Goal: Task Accomplishment & Management: Manage account settings

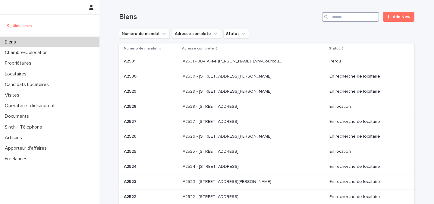
click at [347, 15] on input "Search" at bounding box center [350, 17] width 57 height 10
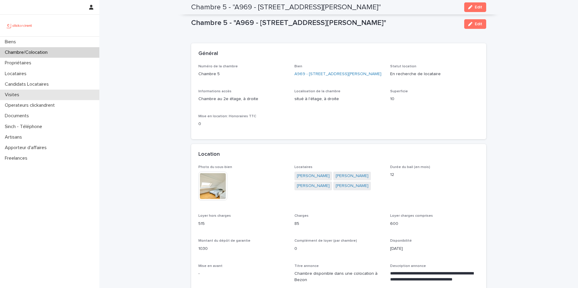
scroll to position [455, 0]
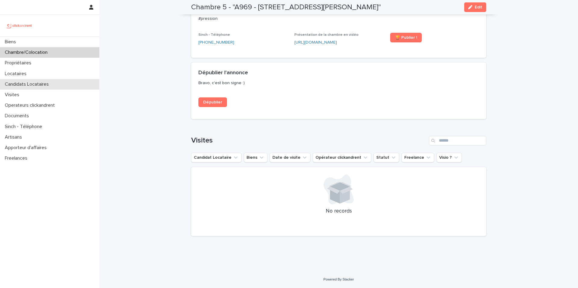
click at [38, 87] on div "Candidats Locataires" at bounding box center [49, 84] width 99 height 11
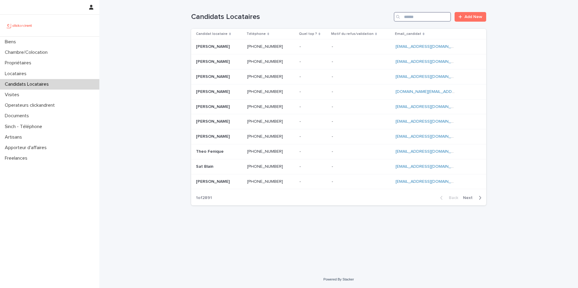
click at [426, 19] on input "Search" at bounding box center [422, 17] width 57 height 10
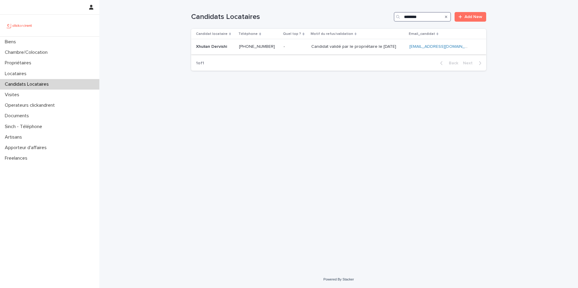
type input "********"
click at [343, 50] on div "Candidat validé par le propriétaire le [DATE] Candidat validé par le propriétai…" at bounding box center [357, 47] width 93 height 10
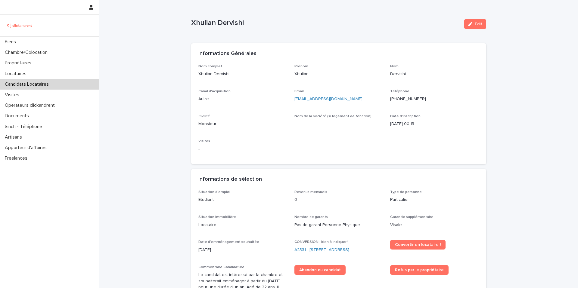
click at [411, 101] on ringoverc2c-number-84e06f14122c "[PHONE_NUMBER]" at bounding box center [408, 99] width 36 height 4
click at [52, 85] on p "Candidats Locataires" at bounding box center [27, 85] width 51 height 6
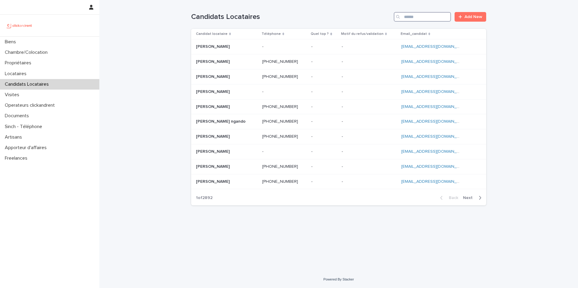
click at [416, 21] on input "Search" at bounding box center [422, 17] width 57 height 10
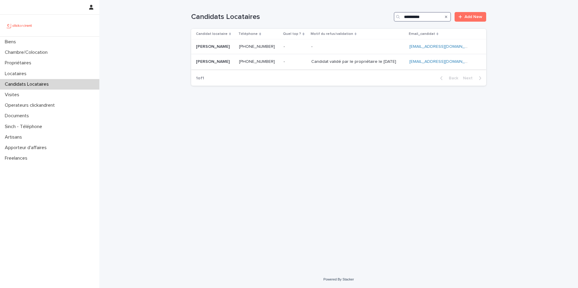
type input "**********"
click at [234, 63] on p at bounding box center [215, 61] width 38 height 5
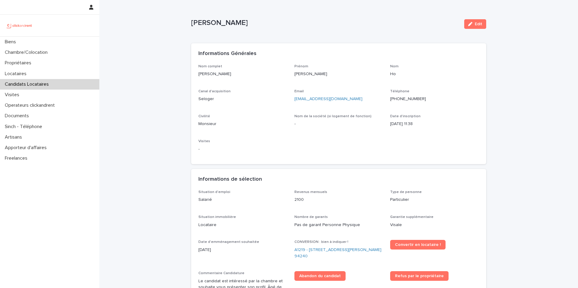
click at [406, 100] on ringoverc2c-number-84e06f14122c "[PHONE_NUMBER]" at bounding box center [408, 99] width 36 height 4
drag, startPoint x: 336, startPoint y: 100, endPoint x: 293, endPoint y: 101, distance: 43.1
click at [293, 101] on div "Nom complet [PERSON_NAME] Prénom Vincent Nom Ho Canal d'acquisition Seloger Ema…" at bounding box center [338, 110] width 281 height 93
copy link "[EMAIL_ADDRESS][DOMAIN_NAME]"
click at [55, 88] on div "Candidats Locataires" at bounding box center [49, 84] width 99 height 11
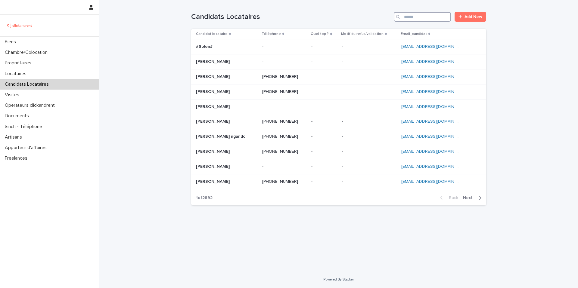
click at [415, 19] on input "Search" at bounding box center [422, 17] width 57 height 10
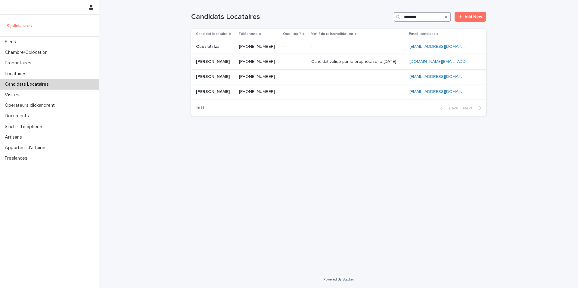
type input "********"
click at [318, 65] on div "Candidat validé par le propriétaire le [DATE] Candidat validé par le propriétai…" at bounding box center [357, 62] width 93 height 10
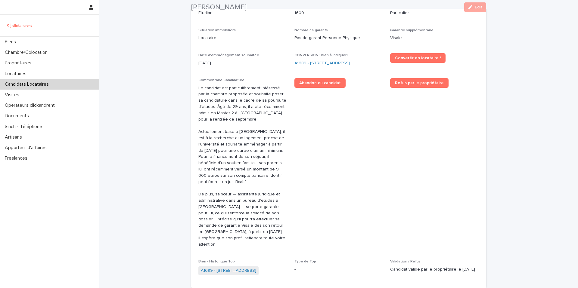
scroll to position [211, 0]
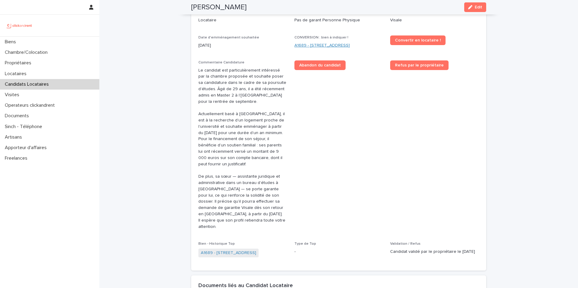
click at [303, 43] on link "A1689 - [STREET_ADDRESS]" at bounding box center [322, 45] width 55 height 6
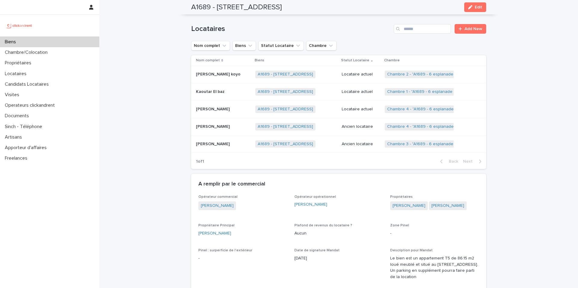
scroll to position [288, 0]
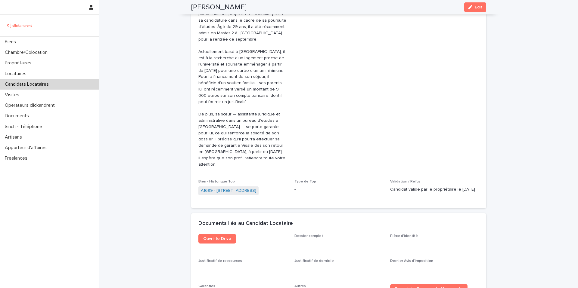
scroll to position [278, 0]
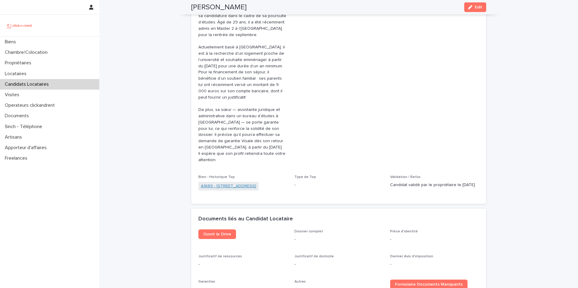
click at [245, 185] on link "A1689 - [STREET_ADDRESS]" at bounding box center [228, 186] width 55 height 6
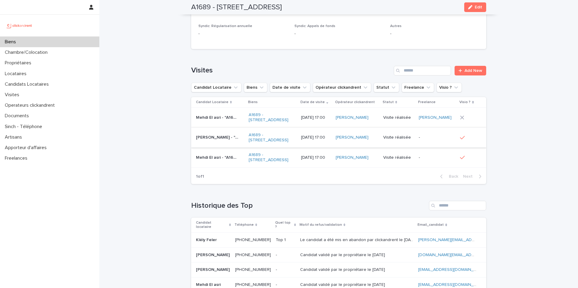
scroll to position [2669, 0]
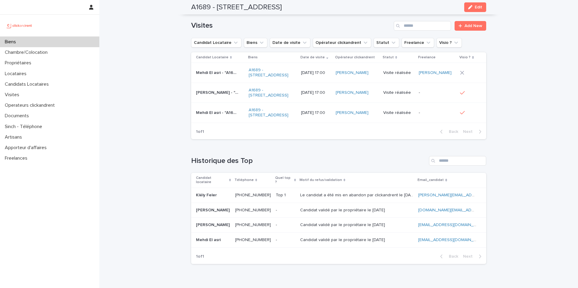
click at [219, 207] on p "[PERSON_NAME]" at bounding box center [213, 210] width 35 height 6
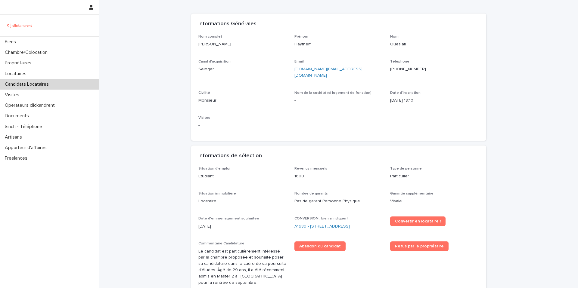
scroll to position [29, 0]
click at [408, 70] on ringoverc2c-number-84e06f14122c "[PHONE_NUMBER]" at bounding box center [408, 70] width 36 height 4
click at [60, 85] on div "Candidats Locataires" at bounding box center [49, 84] width 99 height 11
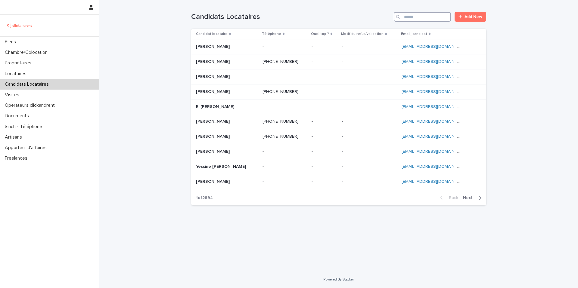
click at [410, 17] on input "Search" at bounding box center [422, 17] width 57 height 10
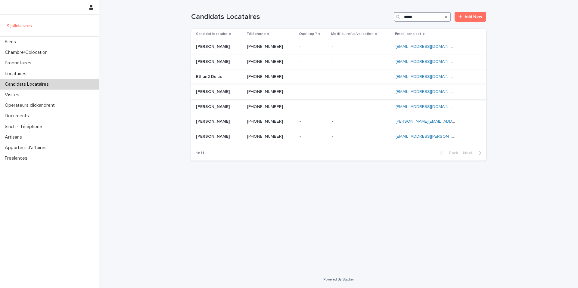
type input "*****"
click at [224, 94] on div "[PERSON_NAME] [PERSON_NAME]" at bounding box center [219, 92] width 46 height 10
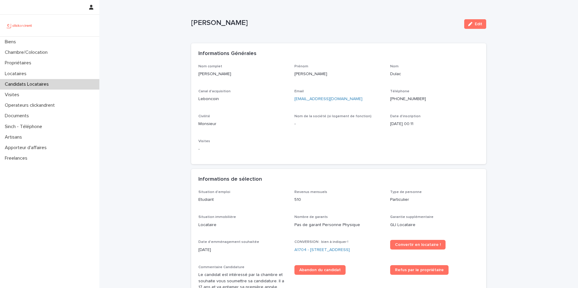
click at [407, 99] on ringoverc2c-number-84e06f14122c "[PHONE_NUMBER]" at bounding box center [408, 99] width 36 height 4
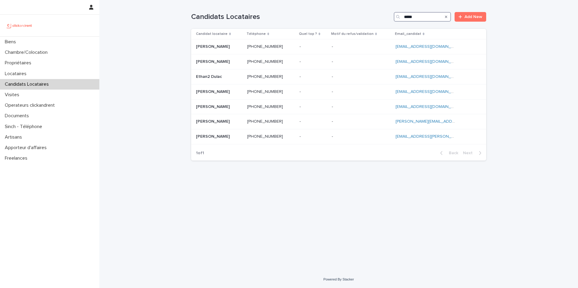
click at [425, 19] on input "*****" at bounding box center [422, 17] width 57 height 10
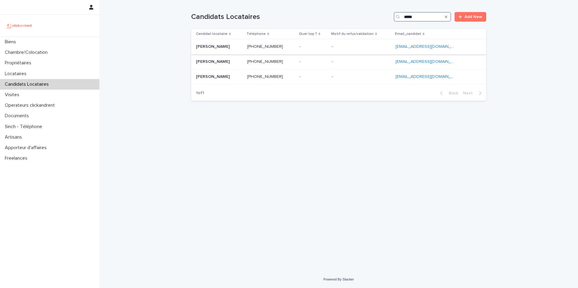
type input "*****"
click at [275, 46] on ringoverc2c-number-84e06f14122c "[PHONE_NUMBER]" at bounding box center [265, 47] width 36 height 4
click at [52, 53] on p "Chambre/Colocation" at bounding box center [27, 53] width 50 height 6
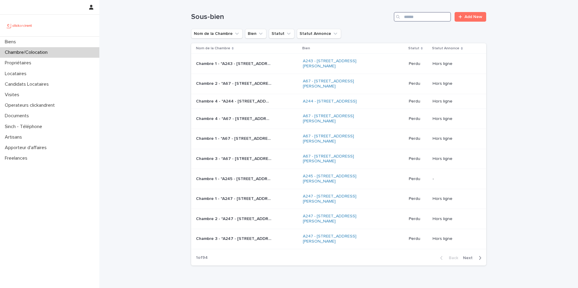
click at [431, 18] on input "Search" at bounding box center [422, 17] width 57 height 10
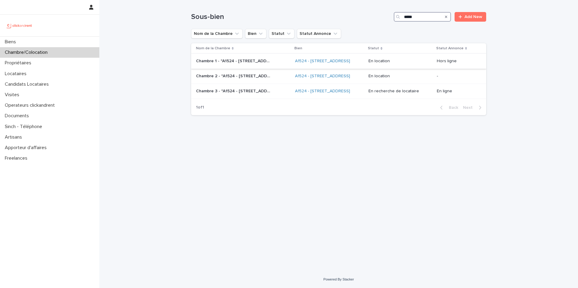
type input "*****"
click at [279, 66] on div "Chambre 1 - "A1524 - [STREET_ADDRESS][GEOGRAPHIC_DATA]" Chambre 1 - "A1524 - [S…" at bounding box center [243, 61] width 94 height 10
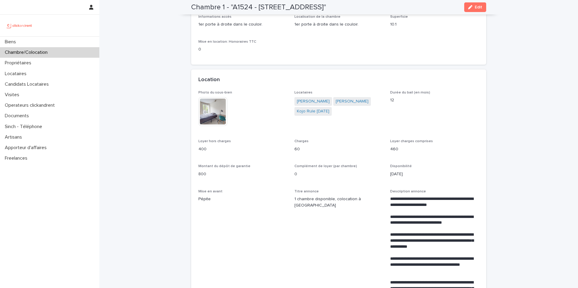
scroll to position [75, 0]
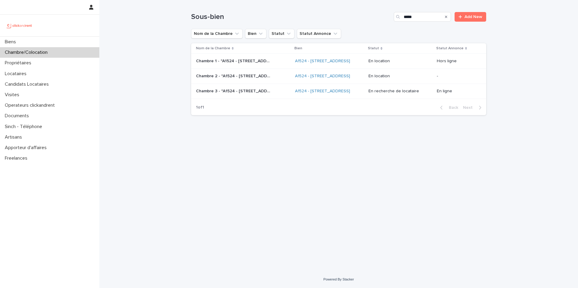
click at [273, 81] on div "Chambre 2 - "A1524 - [STREET_ADDRESS]" Chambre 2 - "A1524 - [STREET_ADDRESS]"" at bounding box center [243, 76] width 94 height 10
click at [430, 19] on input "*****" at bounding box center [422, 17] width 57 height 10
type input "*"
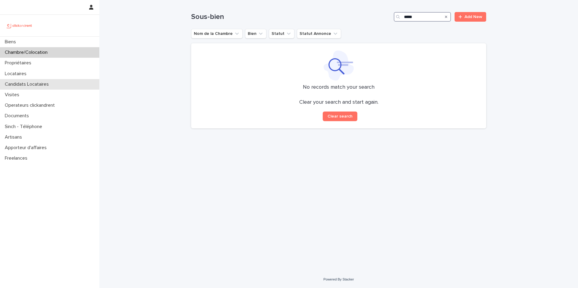
type input "*****"
click at [63, 84] on div "Candidats Locataires" at bounding box center [49, 84] width 99 height 11
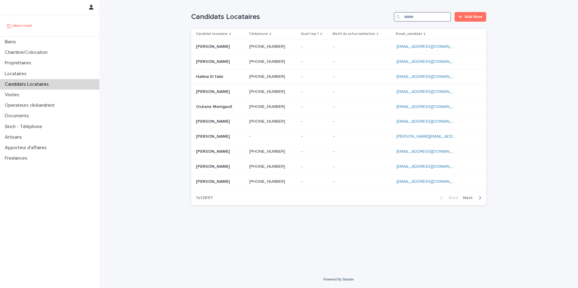
click at [420, 19] on input "Search" at bounding box center [422, 17] width 57 height 10
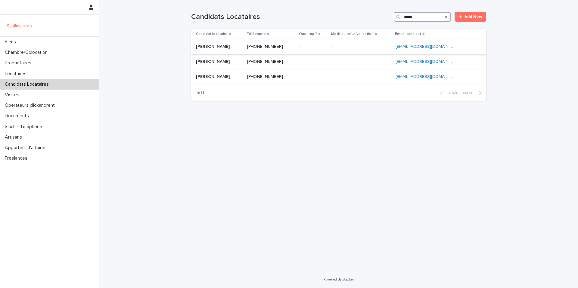
type input "*****"
click at [242, 45] on p at bounding box center [219, 46] width 46 height 5
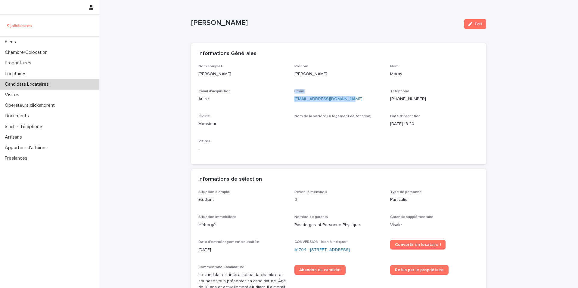
drag, startPoint x: 351, startPoint y: 98, endPoint x: 291, endPoint y: 100, distance: 60.9
click at [291, 100] on div "Nom complet [PERSON_NAME] [PERSON_NAME] Canal d'acquisition Autre Email [EMAIL_…" at bounding box center [338, 110] width 281 height 93
click at [357, 100] on p "[EMAIL_ADDRESS][DOMAIN_NAME]" at bounding box center [339, 99] width 89 height 6
drag, startPoint x: 357, startPoint y: 100, endPoint x: 297, endPoint y: 100, distance: 59.9
click at [297, 100] on p "[EMAIL_ADDRESS][DOMAIN_NAME]" at bounding box center [339, 99] width 89 height 6
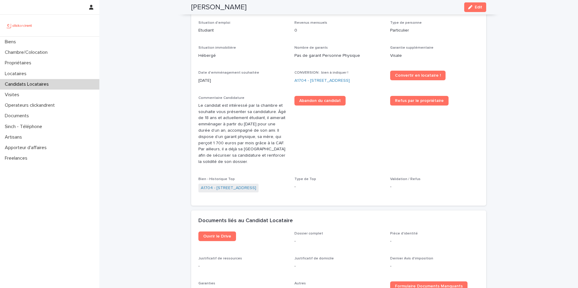
scroll to position [166, 0]
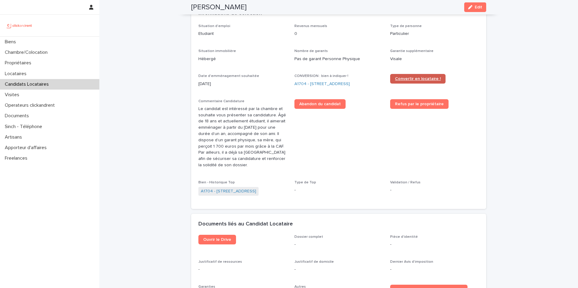
click at [399, 77] on span "Convertir en locataire !" at bounding box center [418, 79] width 46 height 4
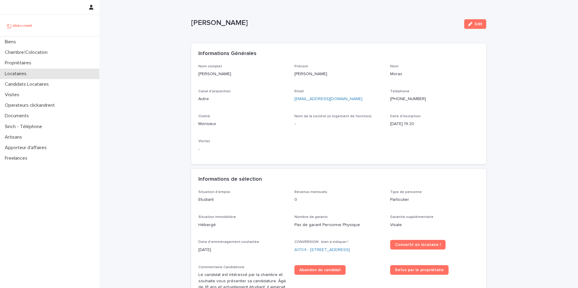
click at [25, 72] on p "Locataires" at bounding box center [16, 74] width 29 height 6
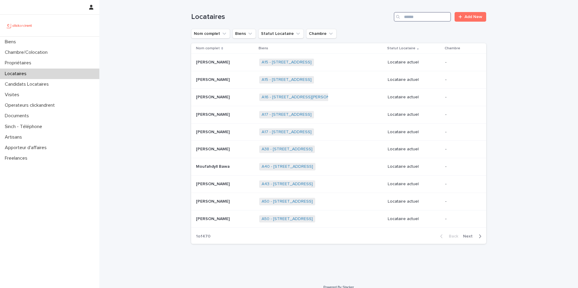
click at [423, 18] on input "Search" at bounding box center [422, 17] width 57 height 10
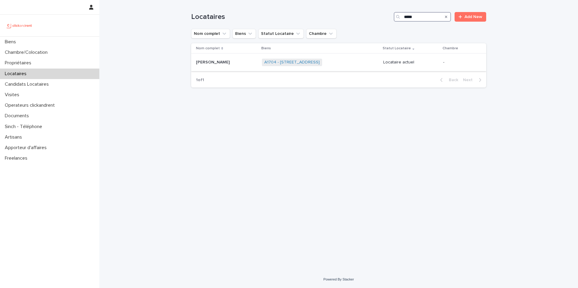
type input "*****"
click at [237, 62] on p at bounding box center [226, 62] width 61 height 5
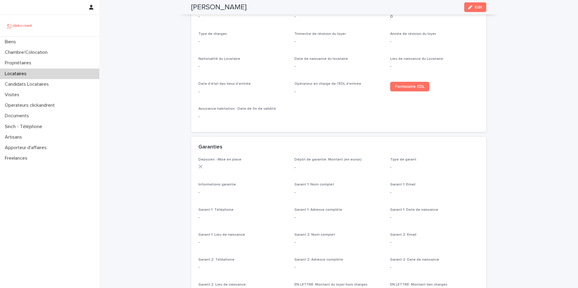
scroll to position [238, 0]
click at [400, 87] on span "Formulaire EDL" at bounding box center [410, 86] width 30 height 4
click at [42, 55] on p "Chambre/Colocation" at bounding box center [27, 53] width 50 height 6
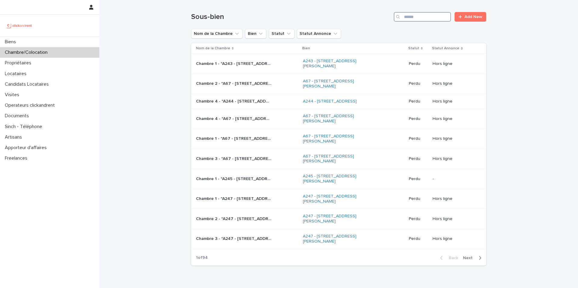
click at [432, 20] on input "Search" at bounding box center [422, 17] width 57 height 10
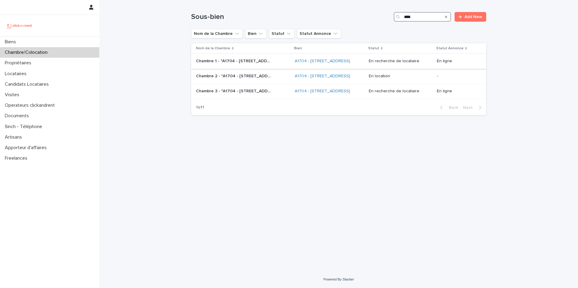
type input "****"
click at [256, 64] on p "Chambre 1 - "A1704 - 4 rue de la Platrerie, Étampes 91150"" at bounding box center [234, 61] width 76 height 6
click at [256, 96] on div "Chambre 3 - "A1704 - 4 rue de la Platrerie, Étampes 91150" Chambre 3 - "A1704 -…" at bounding box center [243, 91] width 94 height 10
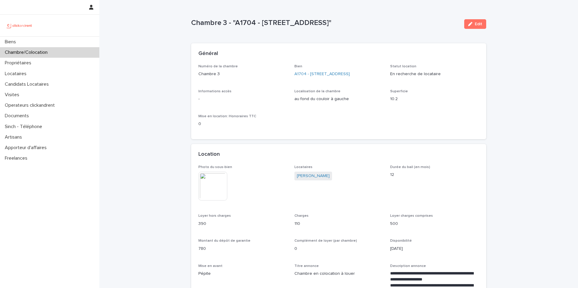
click at [215, 185] on img at bounding box center [212, 186] width 29 height 29
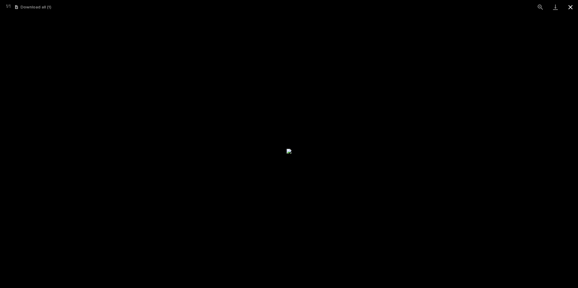
click at [572, 6] on button "Close gallery" at bounding box center [570, 7] width 15 height 14
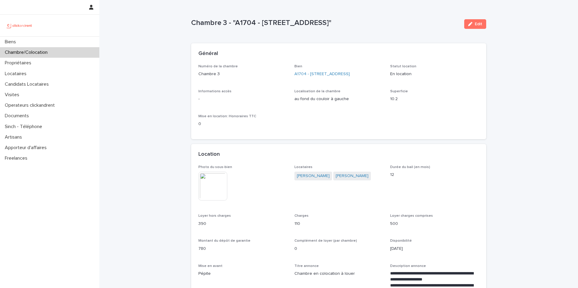
click at [79, 52] on div "Chambre/Colocation" at bounding box center [49, 52] width 99 height 11
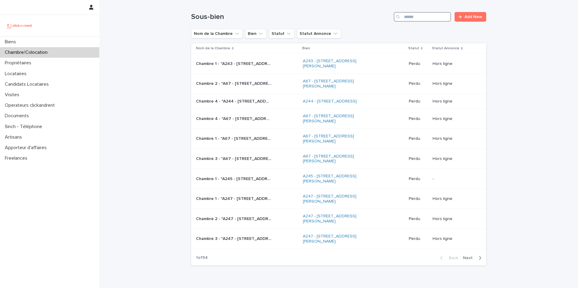
click at [429, 19] on input "Search" at bounding box center [422, 17] width 57 height 10
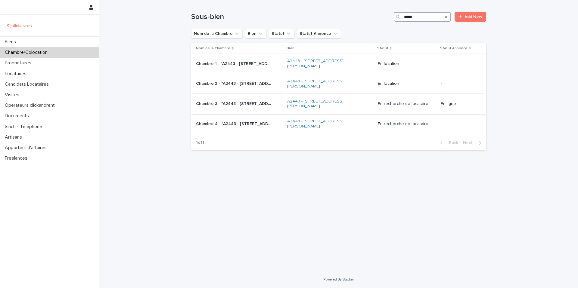
type input "*****"
click at [250, 106] on p "Chambre 3 - "A2443 - 18 place Georges Pompidou, Noisy-le-Grand 93160"" at bounding box center [234, 103] width 76 height 6
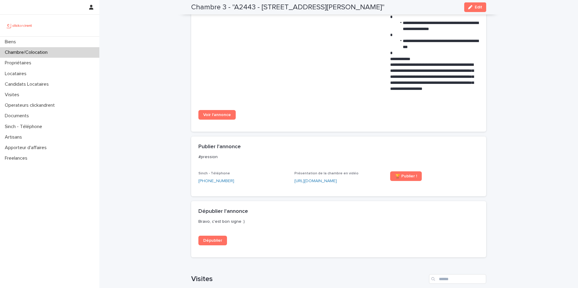
scroll to position [330, 0]
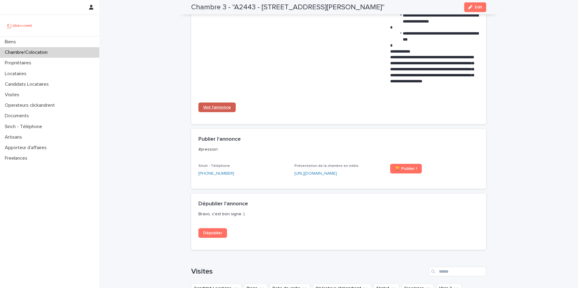
click at [225, 109] on span "Voir l'annonce" at bounding box center [217, 107] width 28 height 4
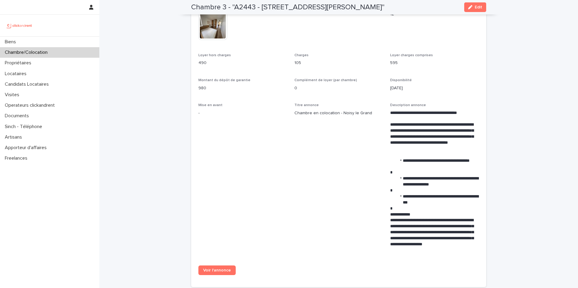
scroll to position [167, 0]
